Goal: Information Seeking & Learning: Learn about a topic

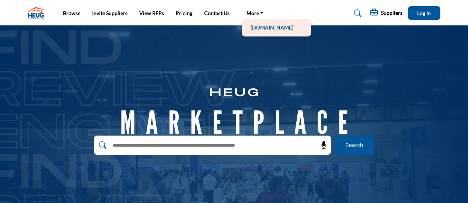
click at [253, 27] on link "[DOMAIN_NAME]" at bounding box center [276, 27] width 62 height 10
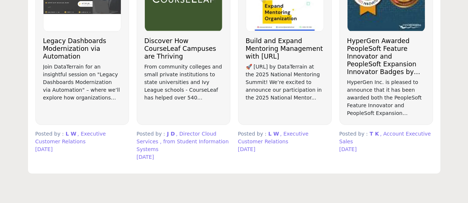
scroll to position [589, 0]
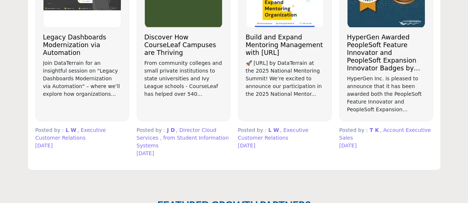
click at [373, 73] on div "HyperGen Awarded PeopleSoft Feature Innovator and PeopleSoft Expansion Innovato…" at bounding box center [386, 74] width 78 height 80
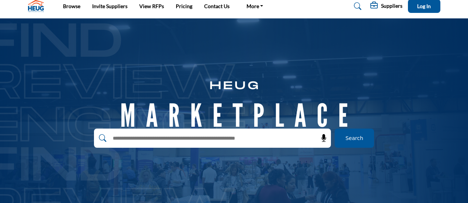
scroll to position [0, 0]
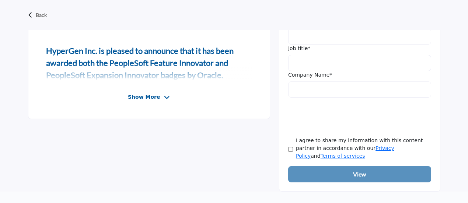
scroll to position [331, 0]
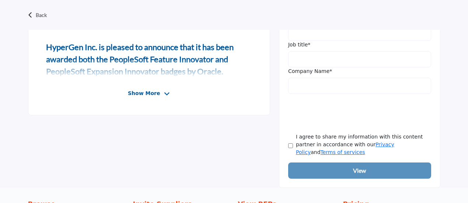
click at [164, 91] on icon at bounding box center [167, 94] width 6 height 7
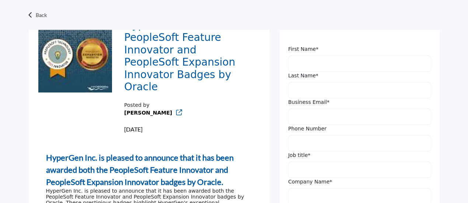
scroll to position [110, 0]
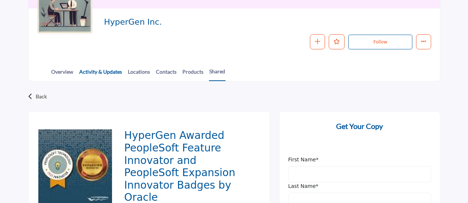
click at [105, 69] on link "Activity & Updates" at bounding box center [100, 74] width 43 height 13
